Goal: Information Seeking & Learning: Learn about a topic

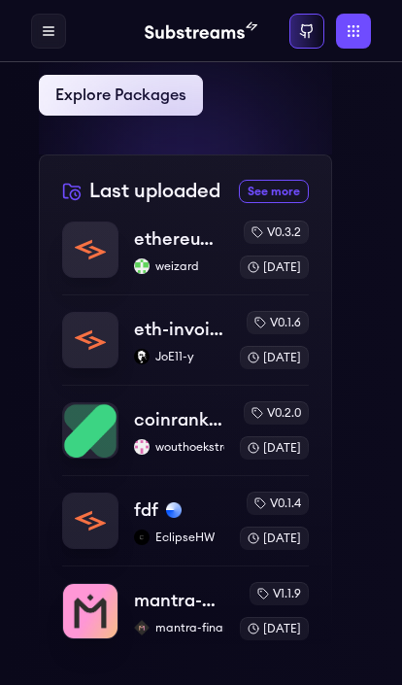
scroll to position [511, 0]
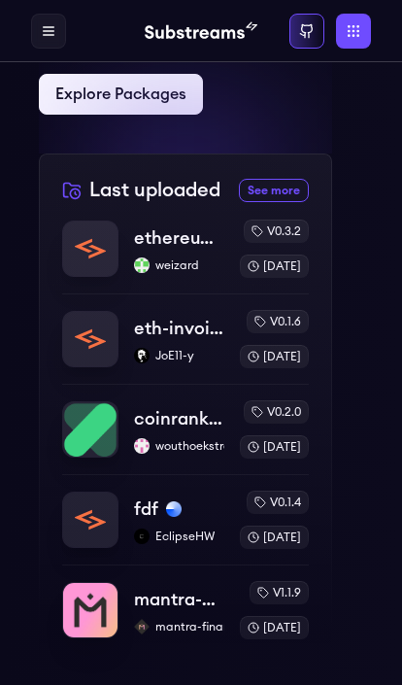
click at [281, 187] on link "See more recently uploaded packages" at bounding box center [274, 190] width 70 height 23
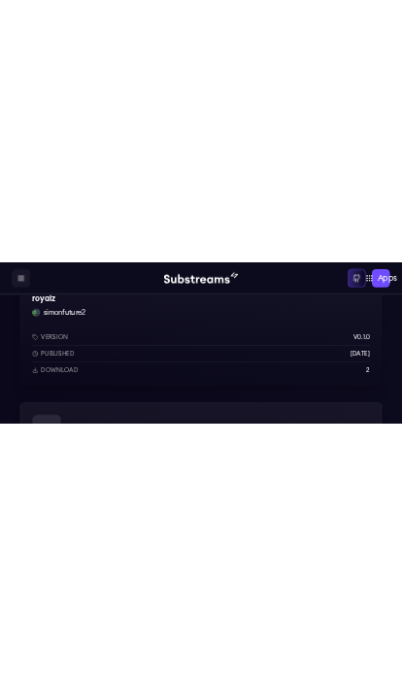
scroll to position [1054, 0]
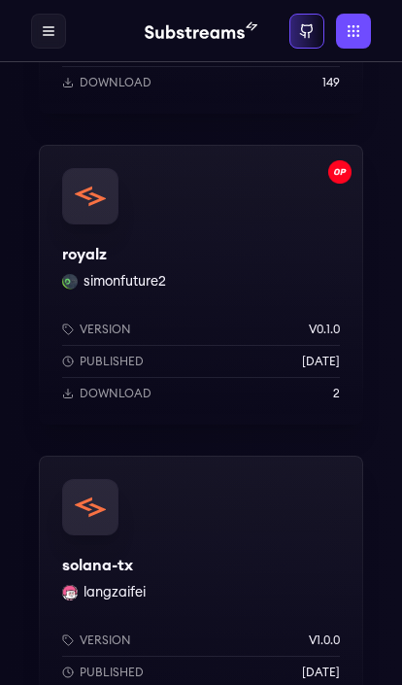
click at [263, 275] on div "royalz simonfuture2 Version v0.1.0 Published 6 months ago Download 2" at bounding box center [201, 285] width 325 height 280
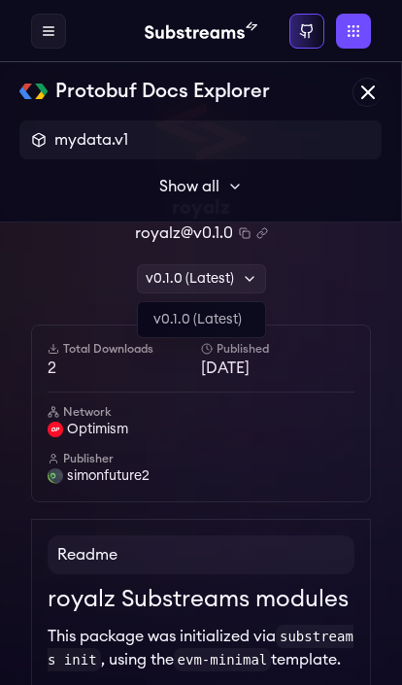
click at [259, 283] on div "v0.1.0 (Latest)" at bounding box center [201, 278] width 129 height 29
click at [57, 37] on label at bounding box center [48, 31] width 35 height 35
click at [0, 0] on link "Home" at bounding box center [0, 0] width 0 height 0
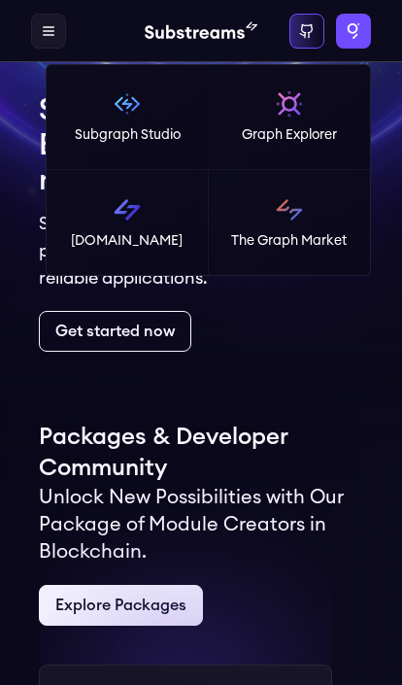
click at [369, 43] on label "Apps" at bounding box center [353, 31] width 35 height 35
click at [136, 216] on img at bounding box center [127, 209] width 31 height 31
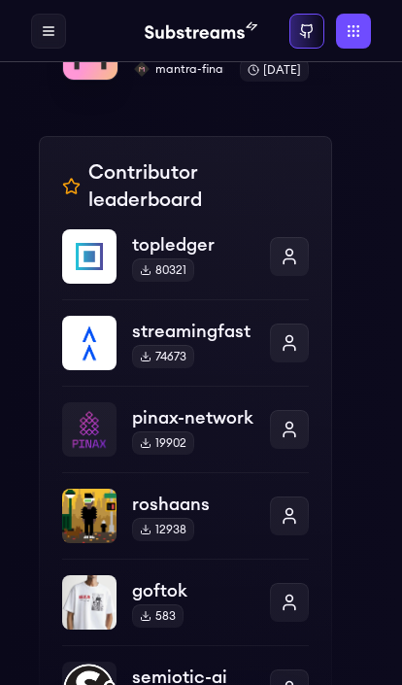
scroll to position [1063, 0]
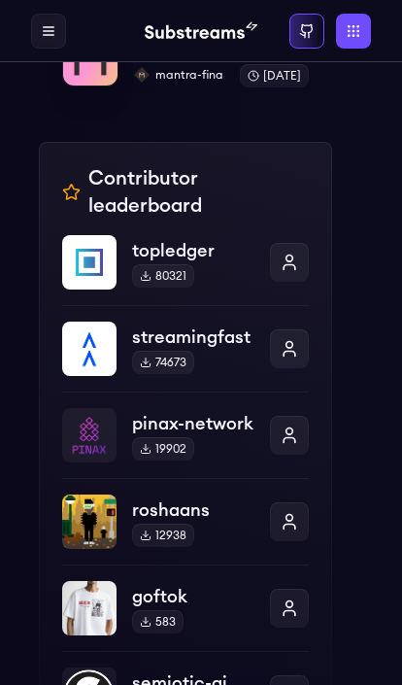
click at [308, 259] on div at bounding box center [289, 262] width 39 height 39
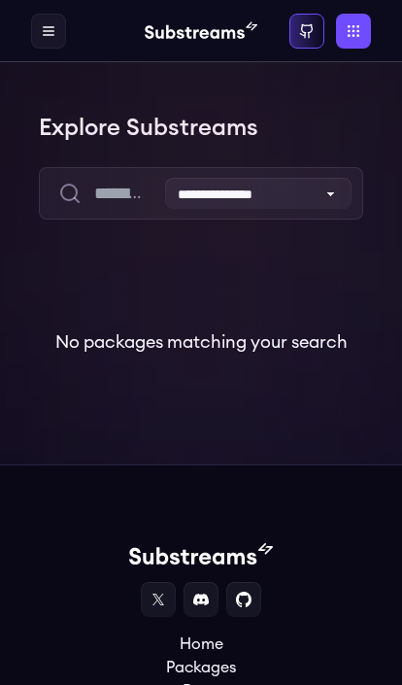
click at [222, 279] on div at bounding box center [201, 291] width 402 height 583
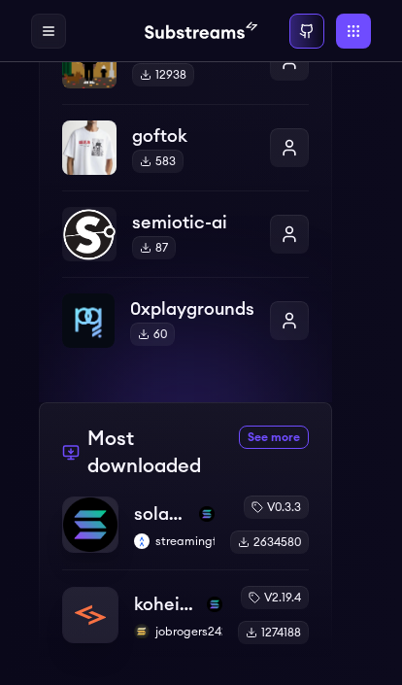
scroll to position [1524, 0]
click at [294, 433] on link "See more most downloaded packages" at bounding box center [274, 437] width 70 height 23
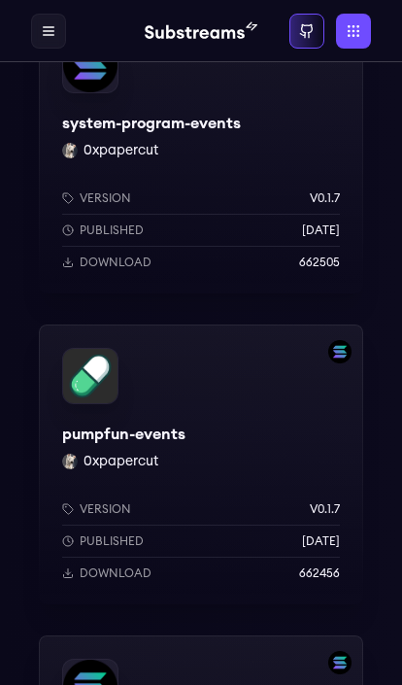
scroll to position [876, 0]
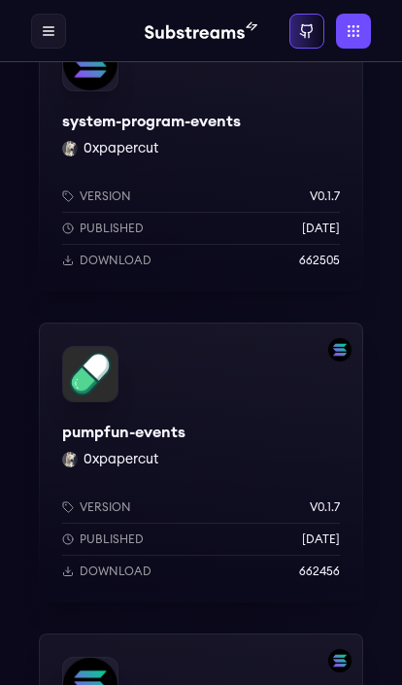
click at [131, 580] on div "Version v0.1.7 Published 8 months ago Download 662456" at bounding box center [201, 536] width 325 height 134
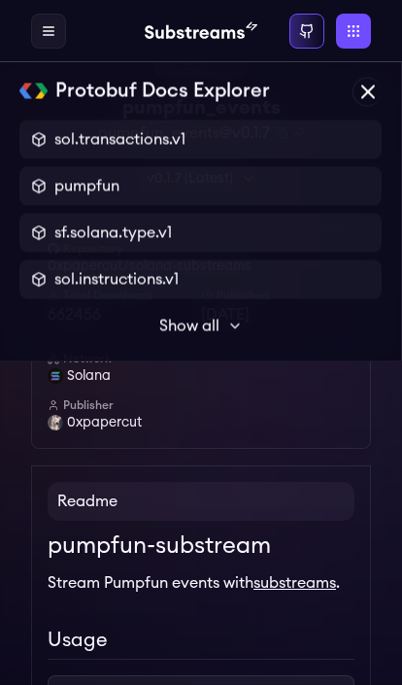
scroll to position [100, 0]
click at [0, 0] on div "Protobuf Docs Explorer" at bounding box center [0, 0] width 0 height 0
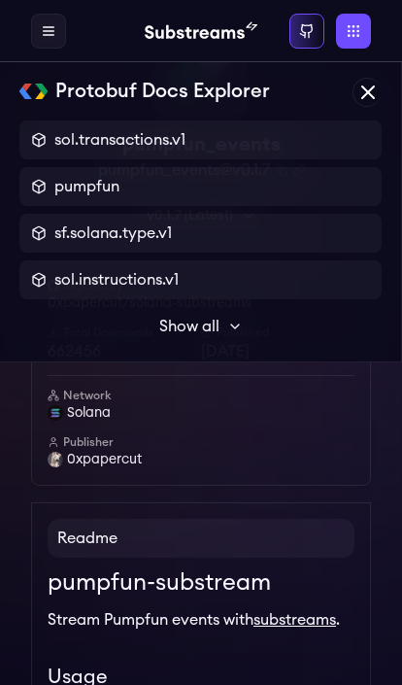
scroll to position [0, 0]
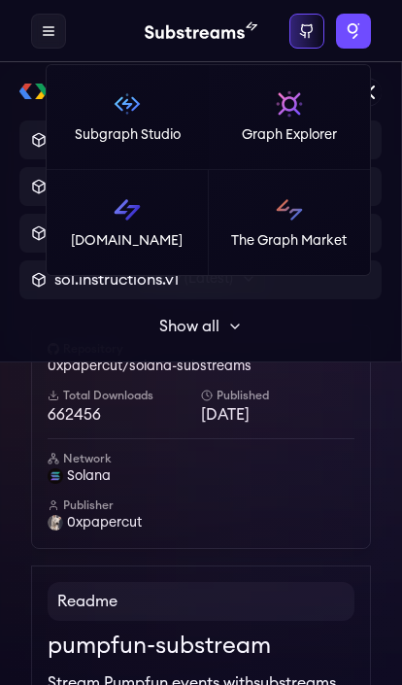
click at [360, 27] on label "Apps" at bounding box center [353, 31] width 35 height 35
click at [143, 119] on img at bounding box center [127, 103] width 31 height 31
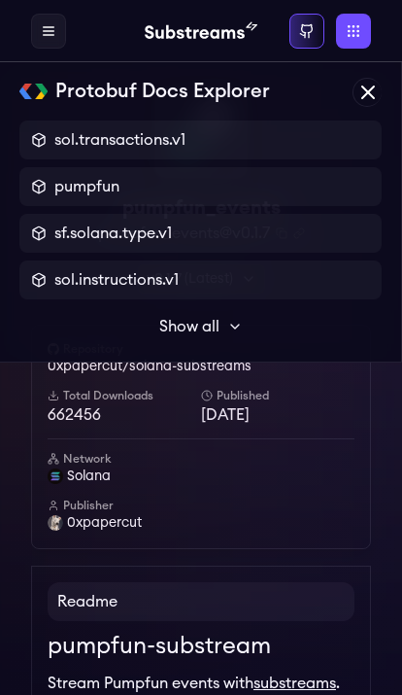
click at [312, 33] on icon at bounding box center [307, 31] width 16 height 16
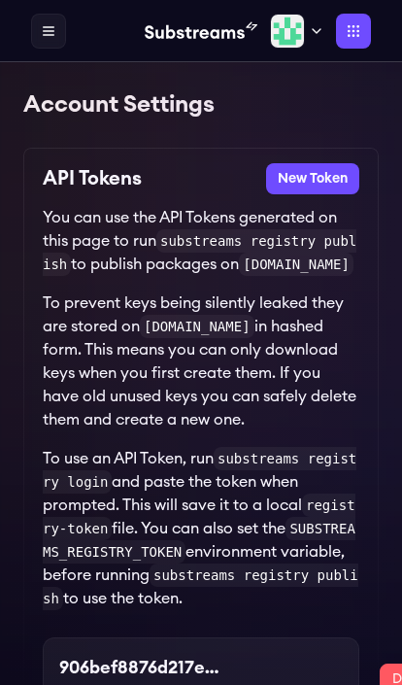
click at [57, 33] on label at bounding box center [48, 31] width 35 height 35
click at [0, 0] on icon at bounding box center [0, 0] width 0 height 0
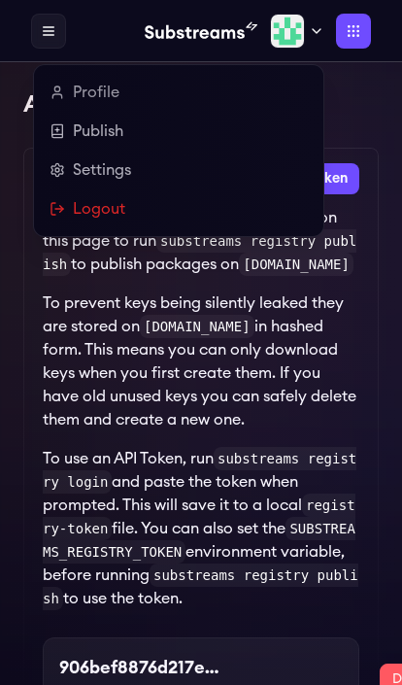
click at [305, 40] on img at bounding box center [287, 31] width 35 height 35
click at [103, 101] on link "Profile" at bounding box center [179, 92] width 259 height 23
click at [102, 103] on link "Profile" at bounding box center [179, 92] width 259 height 23
click at [98, 93] on link "Profile" at bounding box center [179, 92] width 259 height 23
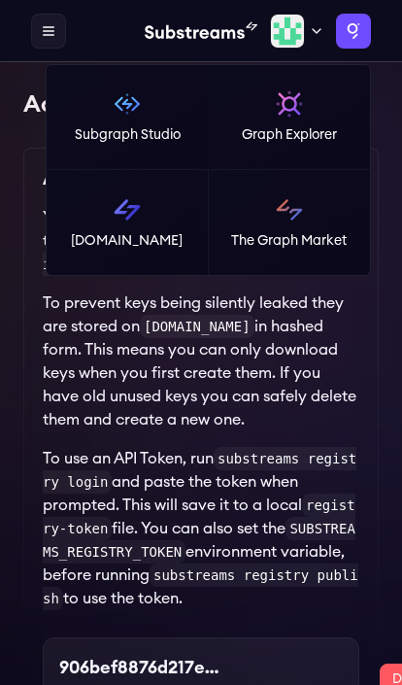
click at [370, 42] on label "Apps" at bounding box center [353, 31] width 35 height 35
click at [137, 222] on img at bounding box center [127, 209] width 31 height 31
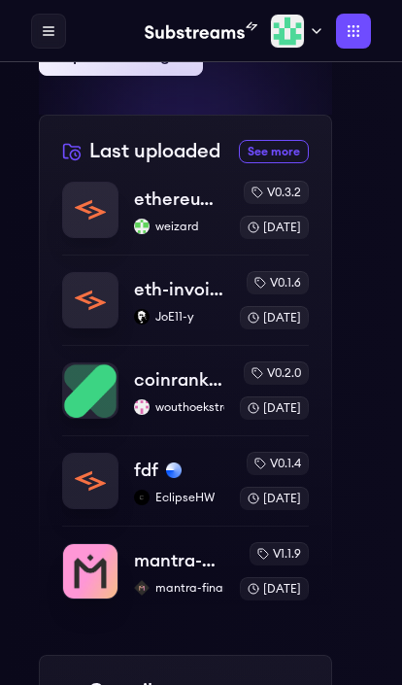
scroll to position [589, 0]
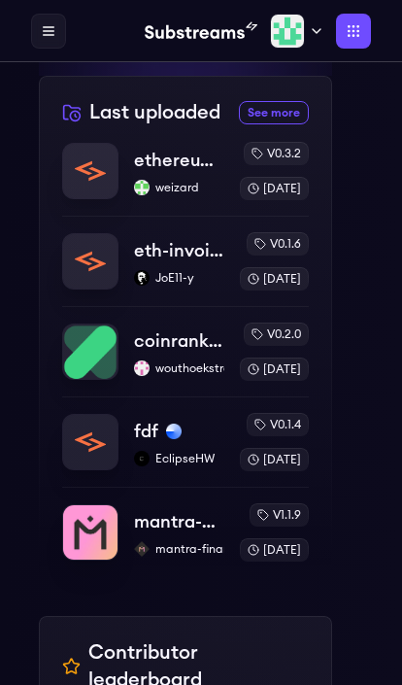
click at [292, 117] on link "See more recently uploaded packages" at bounding box center [274, 112] width 70 height 23
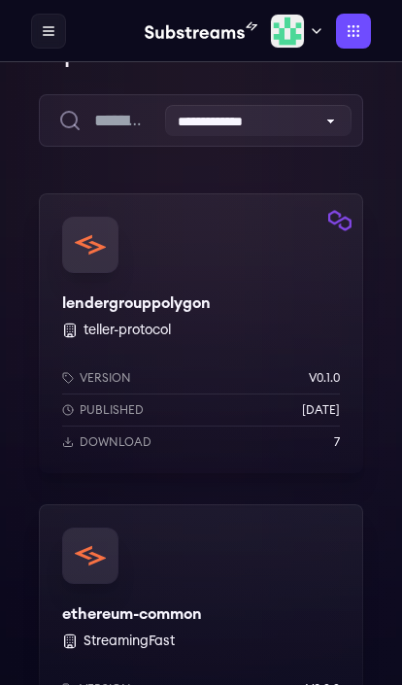
scroll to position [76, 0]
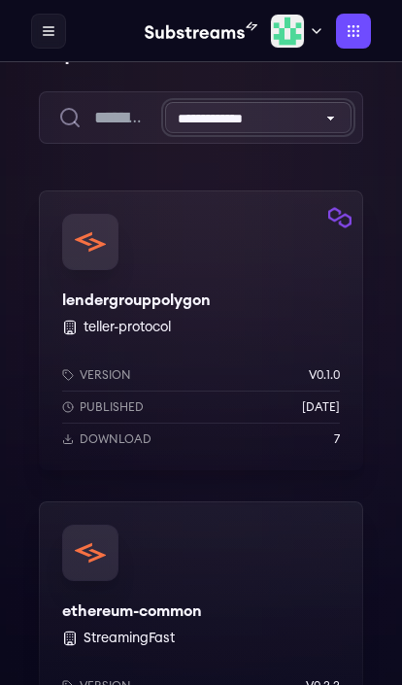
click at [349, 113] on select "**********" at bounding box center [258, 117] width 187 height 31
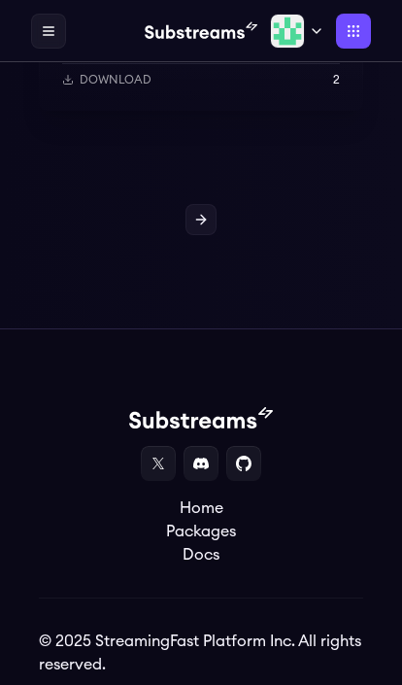
scroll to position [7590, 0]
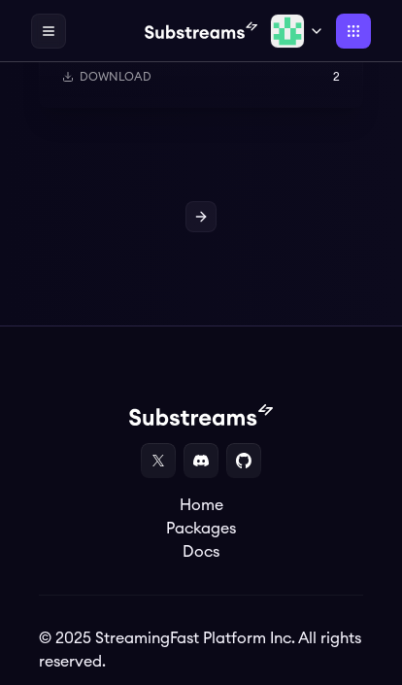
click at [213, 501] on link "Home" at bounding box center [201, 506] width 70 height 23
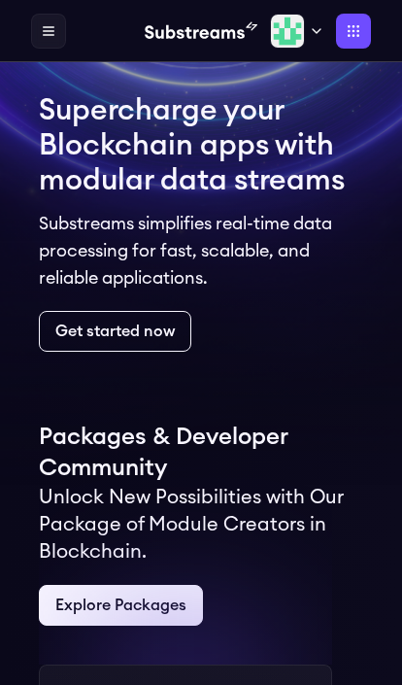
click at [245, 40] on img at bounding box center [202, 30] width 114 height 23
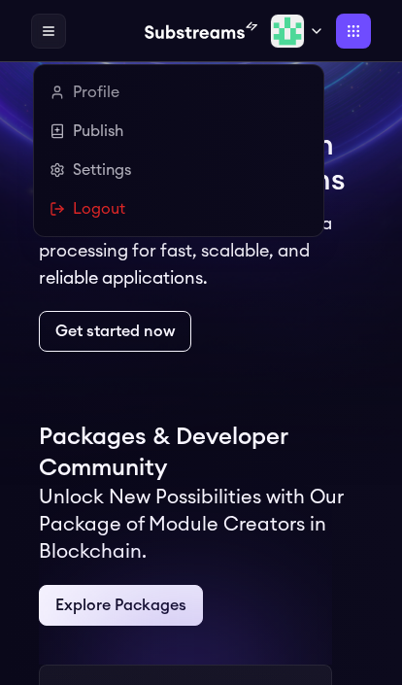
click at [292, 42] on img at bounding box center [287, 31] width 35 height 35
click at [110, 97] on link "Profile" at bounding box center [179, 92] width 259 height 23
